Goal: Find specific page/section: Find specific page/section

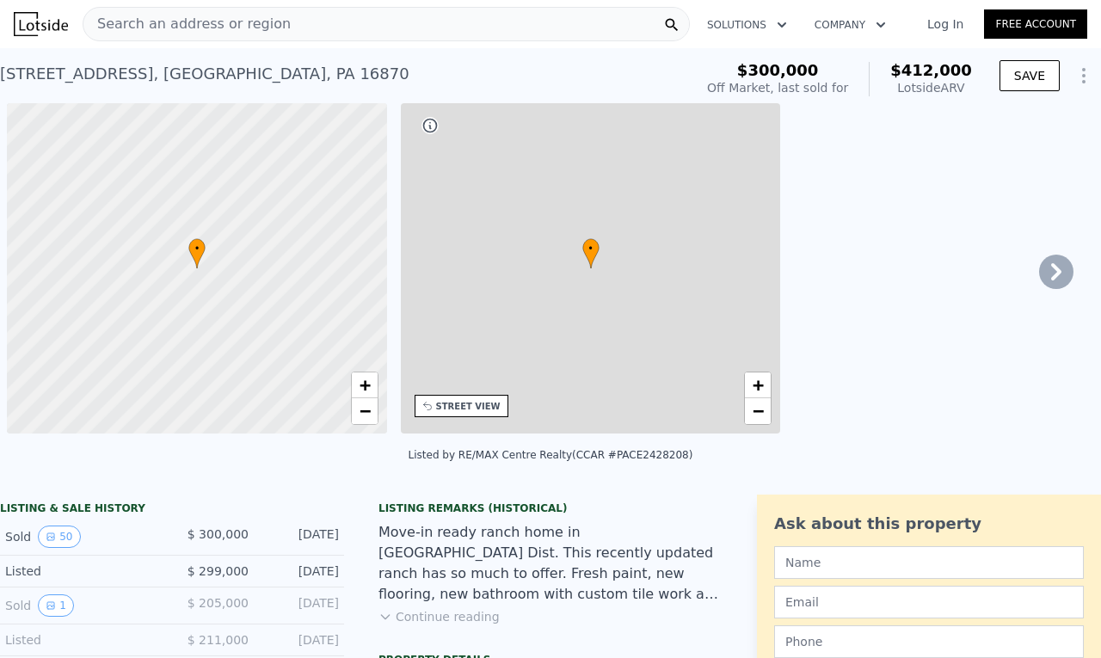
scroll to position [0, 7]
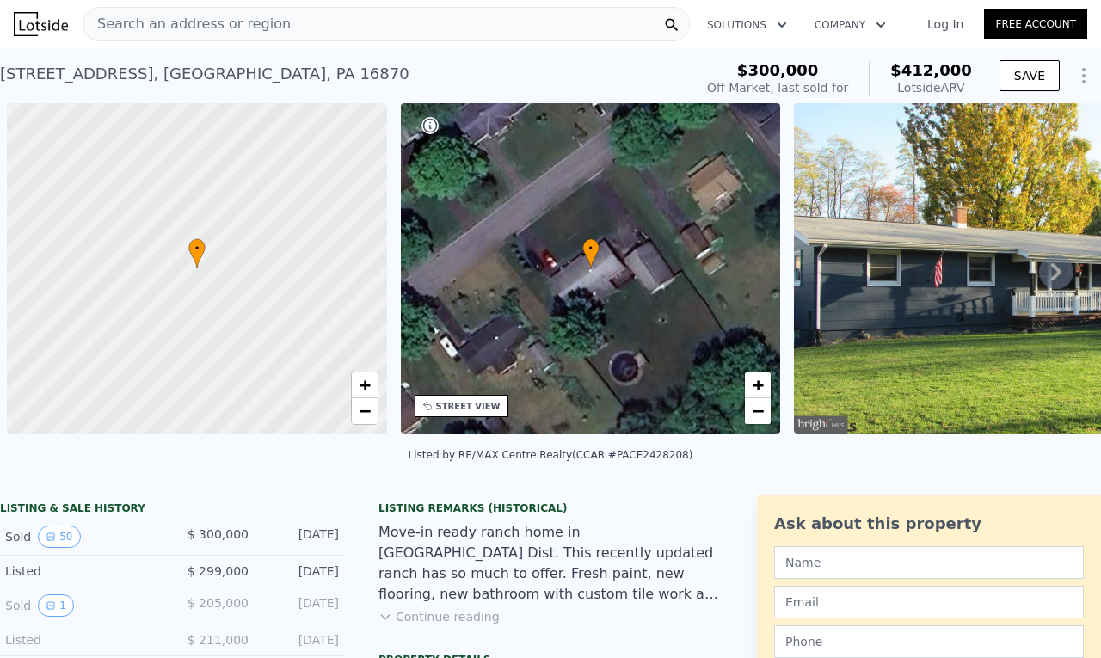
scroll to position [0, 7]
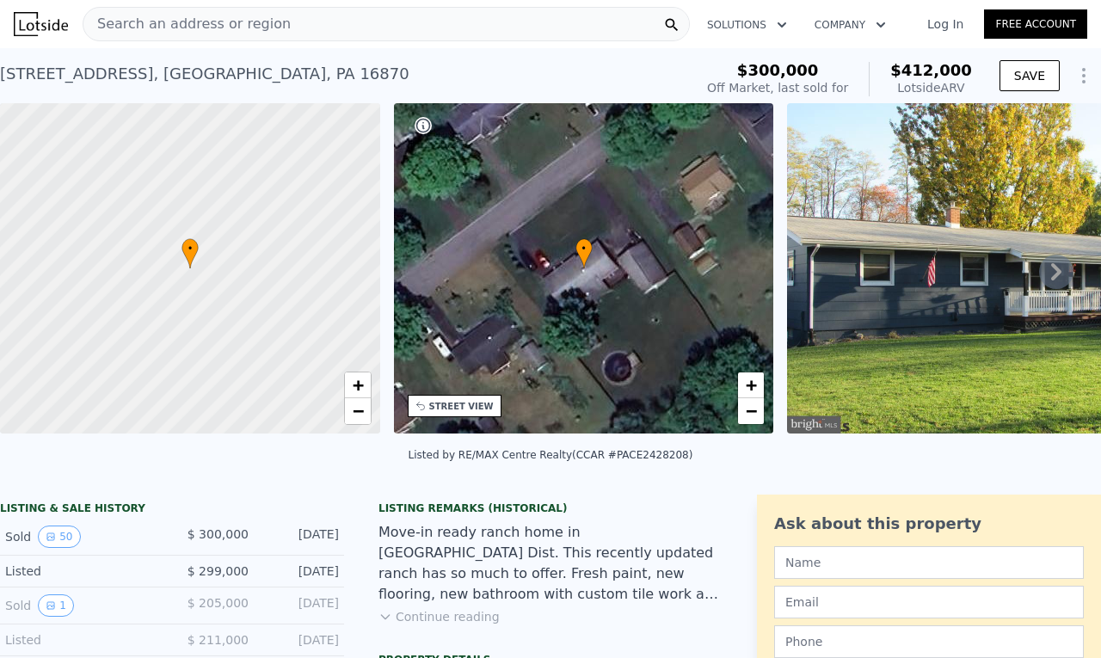
click at [285, 29] on div "Search an address or region" at bounding box center [386, 24] width 607 height 34
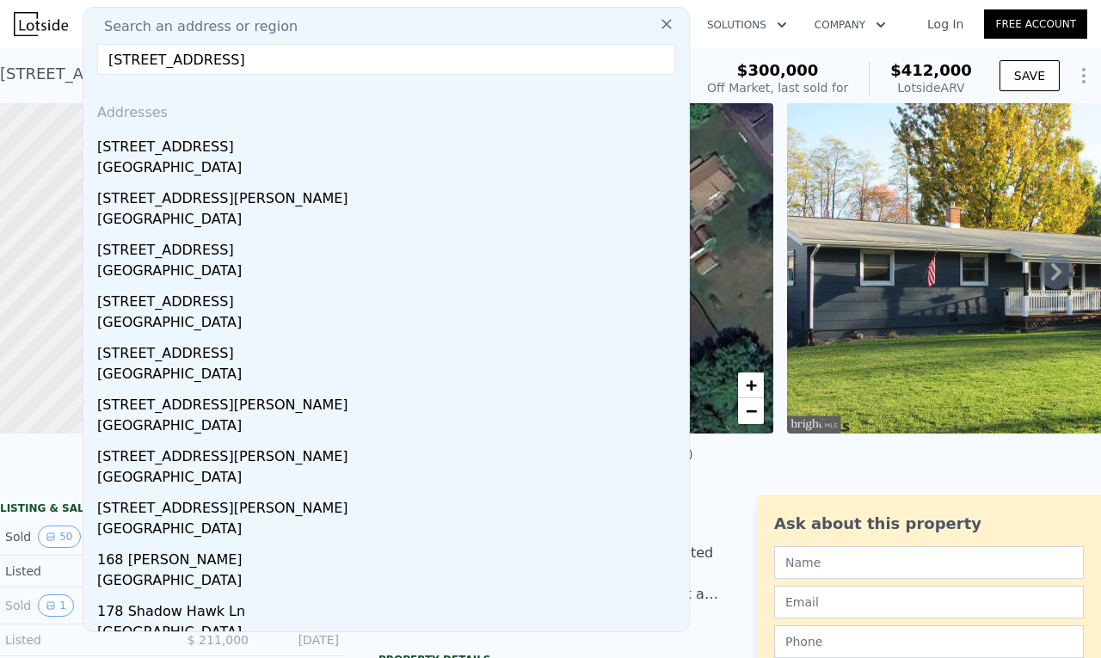
drag, startPoint x: 332, startPoint y: 63, endPoint x: 235, endPoint y: 68, distance: 97.3
click at [235, 68] on input "[STREET_ADDRESS]" at bounding box center [386, 59] width 578 height 31
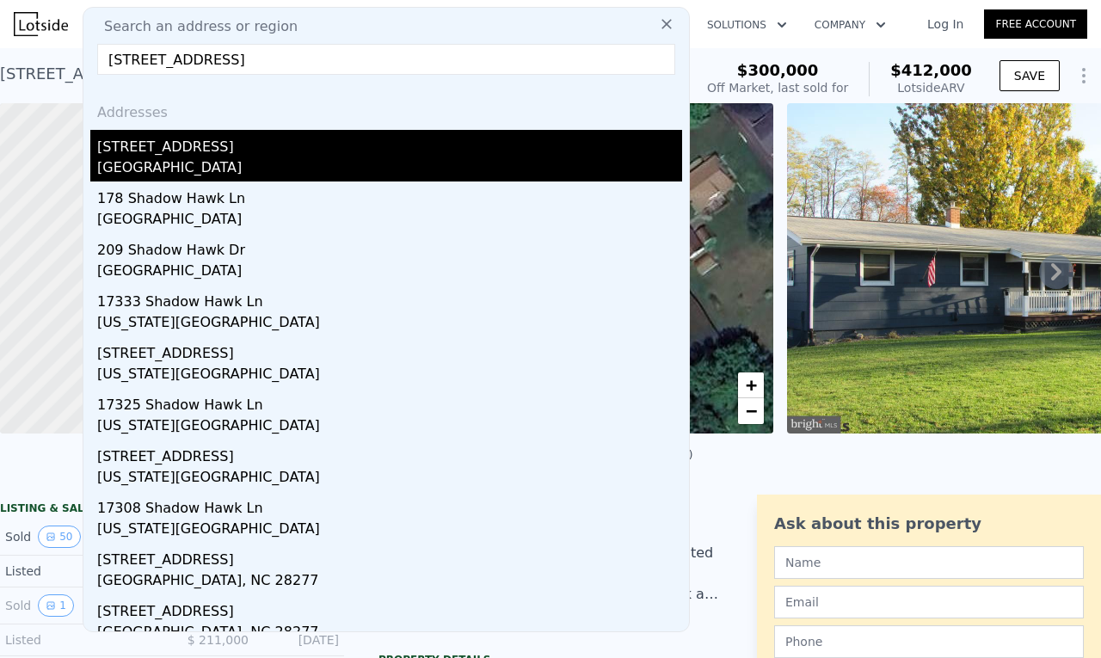
type input "[STREET_ADDRESS]"
click at [189, 144] on div "[STREET_ADDRESS]" at bounding box center [389, 144] width 585 height 28
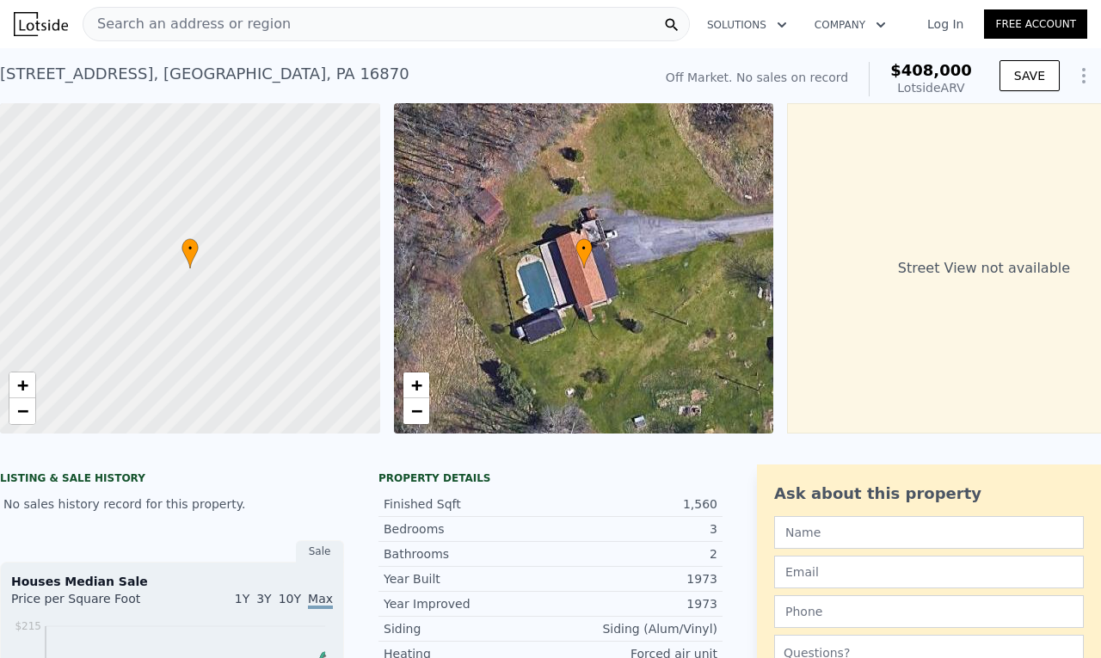
click at [532, 297] on div "• + −" at bounding box center [584, 268] width 380 height 330
